Goal: Check status: Check status

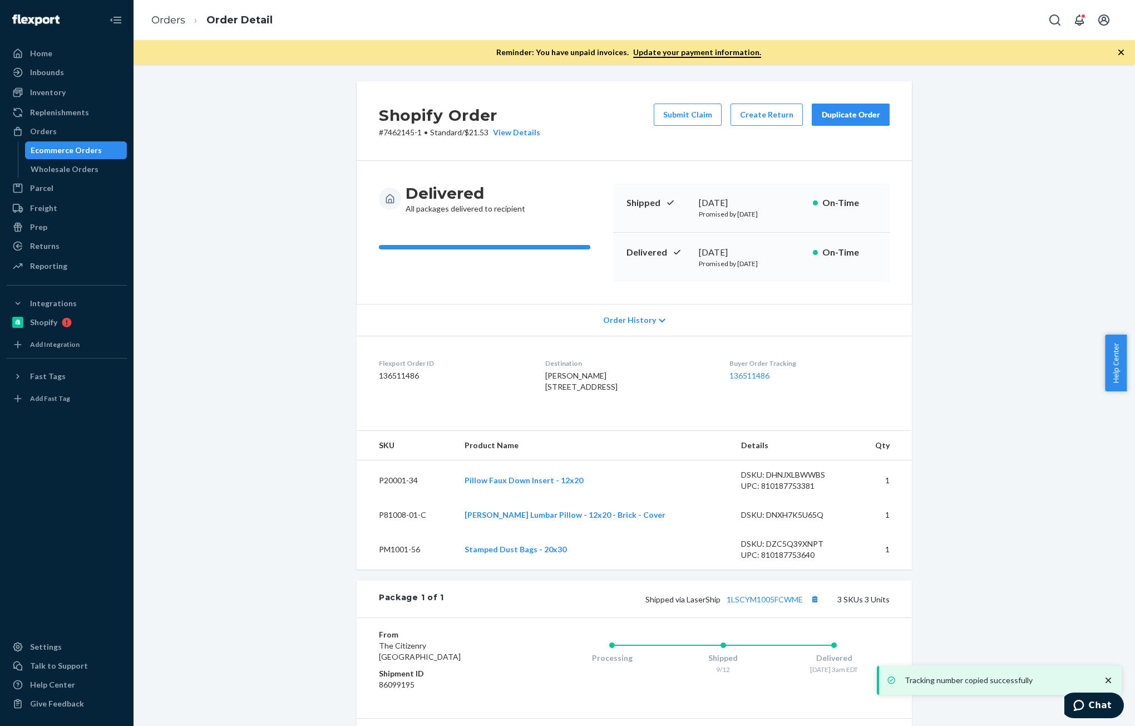
scroll to position [167, 0]
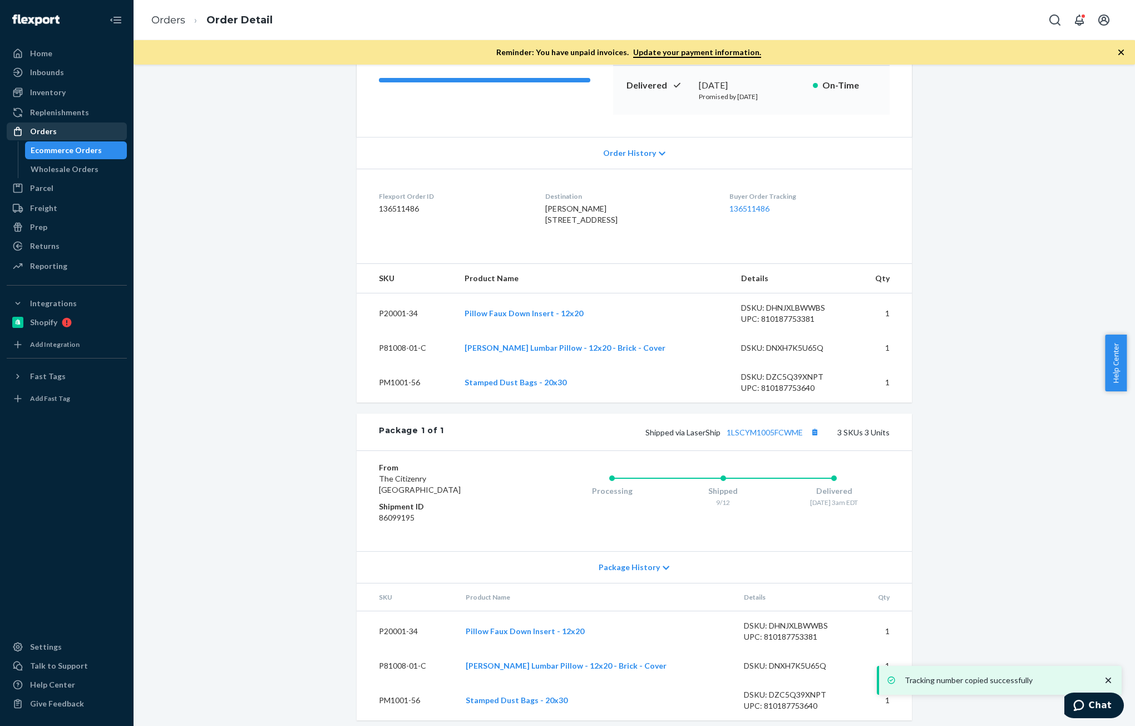
click at [36, 133] on div "Orders" at bounding box center [43, 131] width 27 height 11
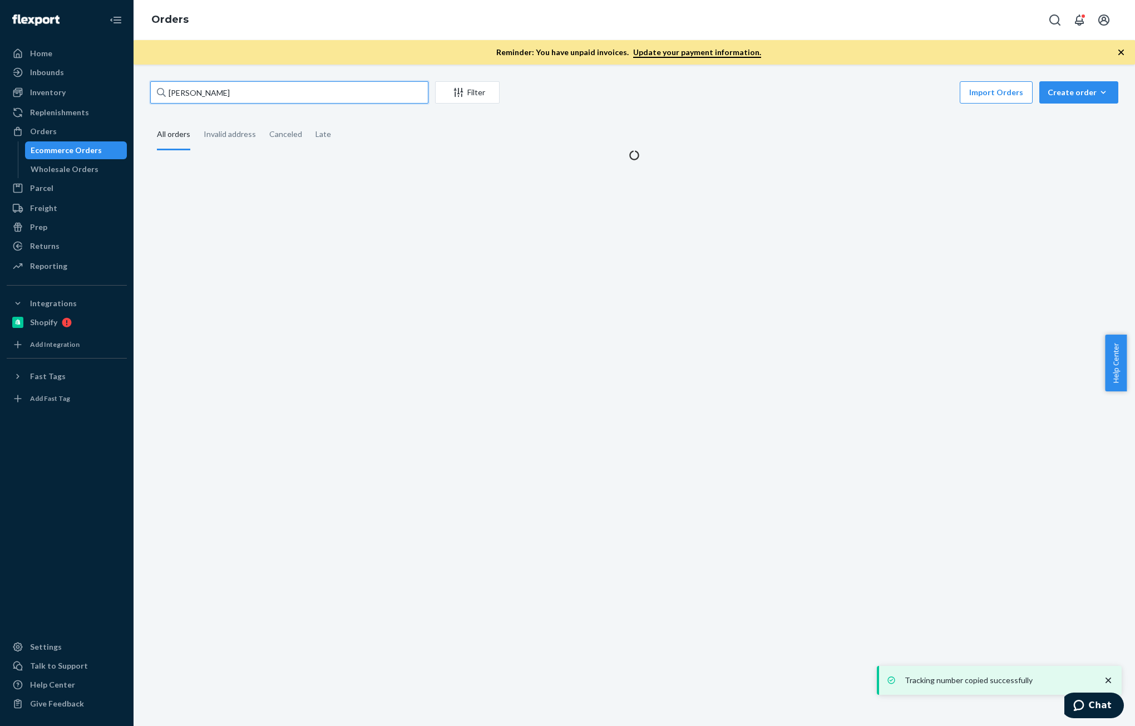
click at [270, 93] on input "[PERSON_NAME]" at bounding box center [289, 92] width 278 height 22
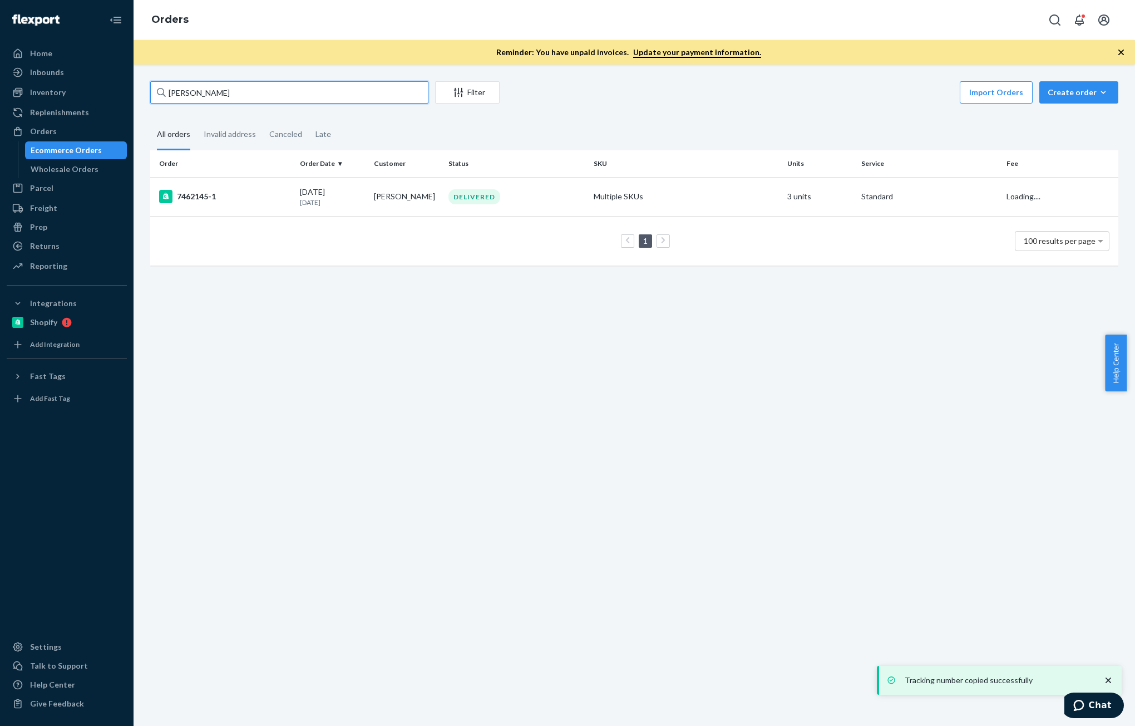
paste input "[PERSON_NAME]"
type input "[PERSON_NAME]"
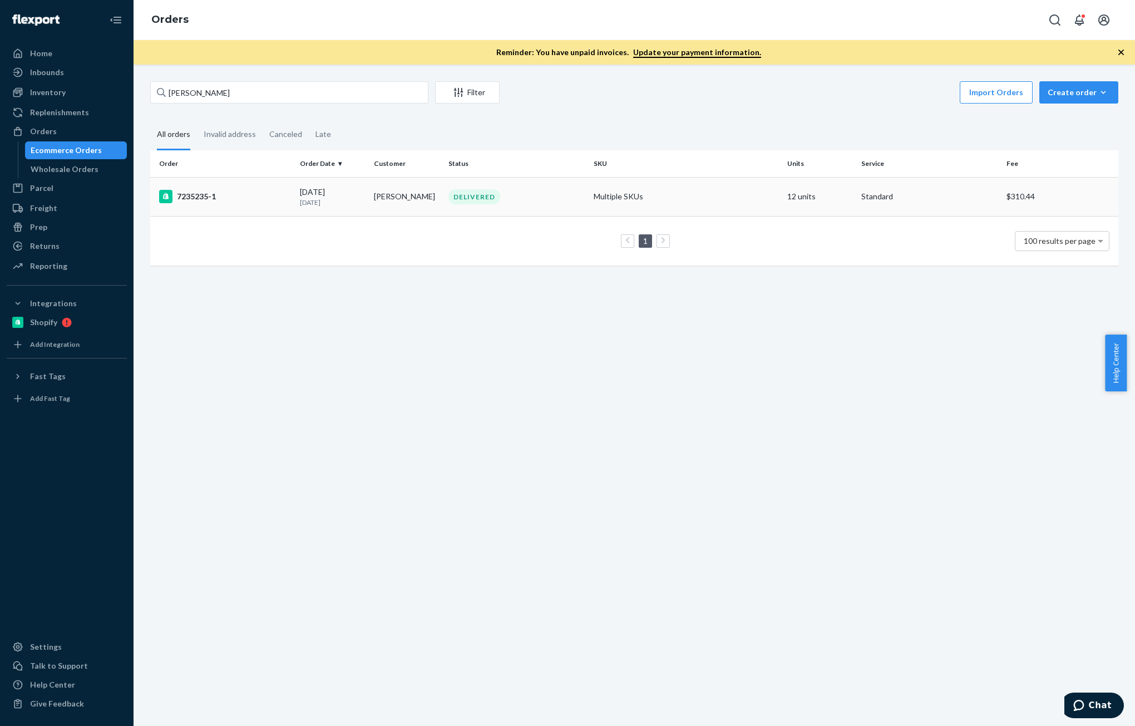
click at [322, 194] on div "[DATE] [DATE]" at bounding box center [332, 196] width 65 height 21
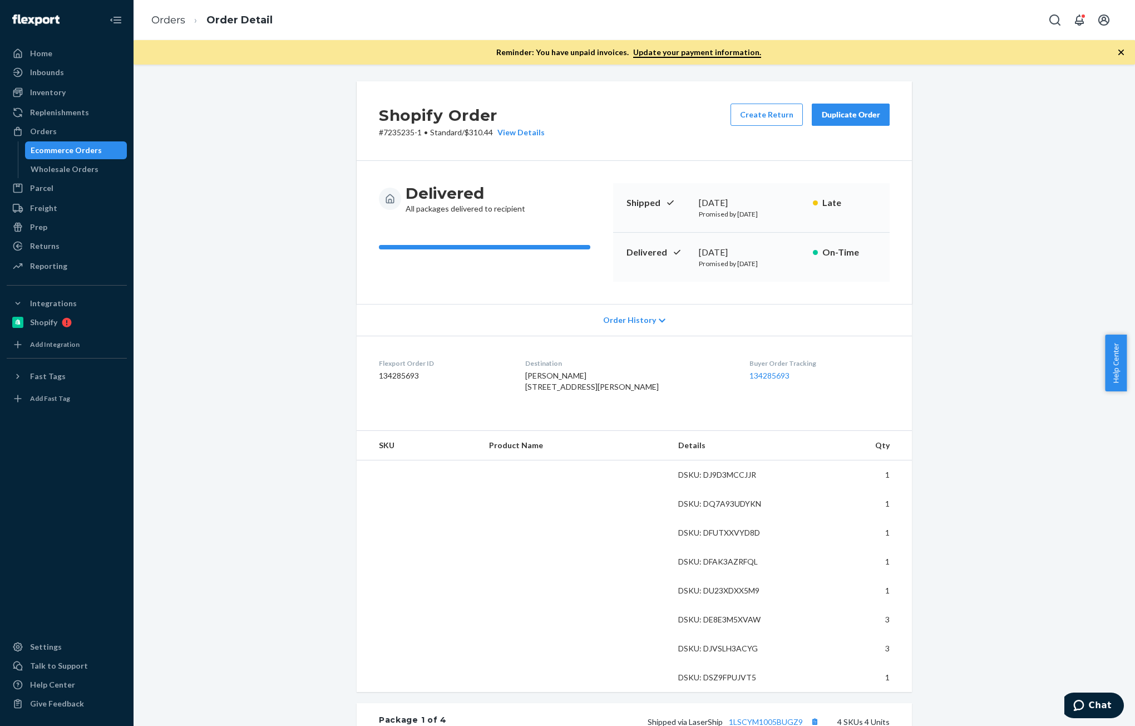
click at [400, 379] on dd "134285693" at bounding box center [443, 375] width 129 height 11
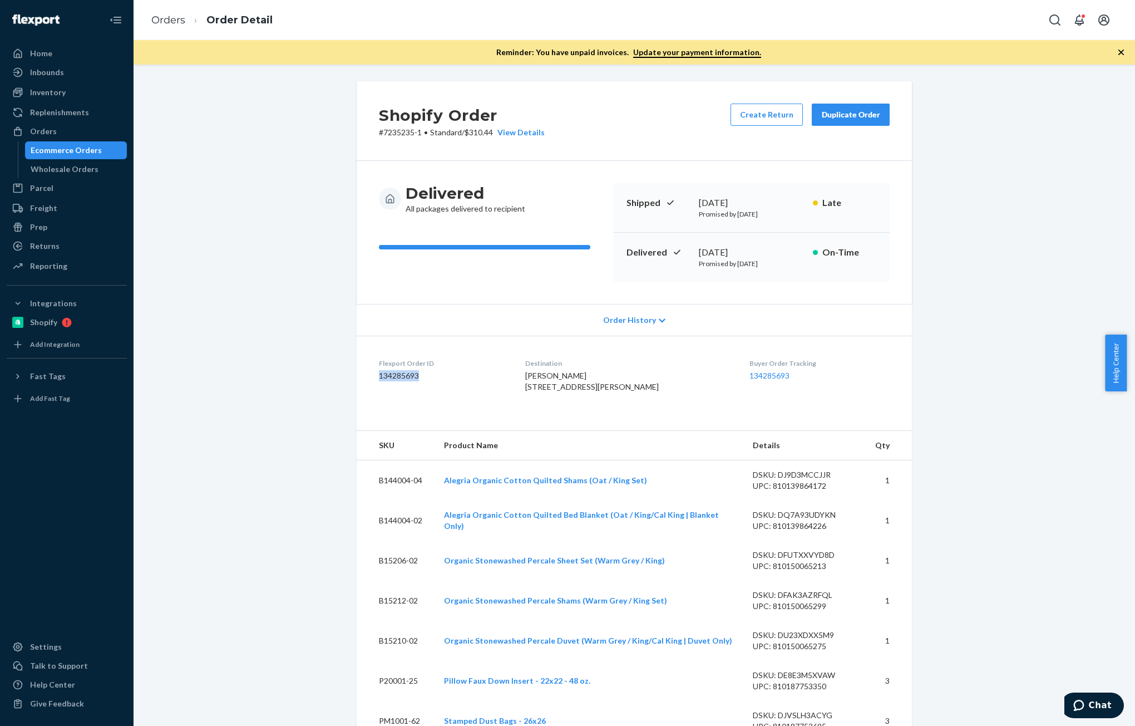
copy dd "134285693"
